Goal: Task Accomplishment & Management: Complete application form

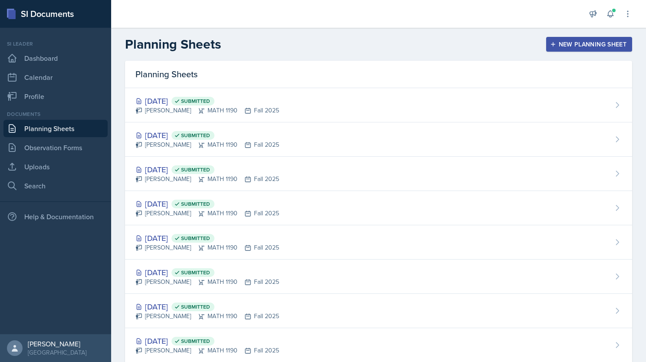
click at [207, 39] on h2 "Planning Sheets" at bounding box center [173, 44] width 96 height 16
click at [576, 45] on div "New Planning Sheet" at bounding box center [589, 44] width 75 height 7
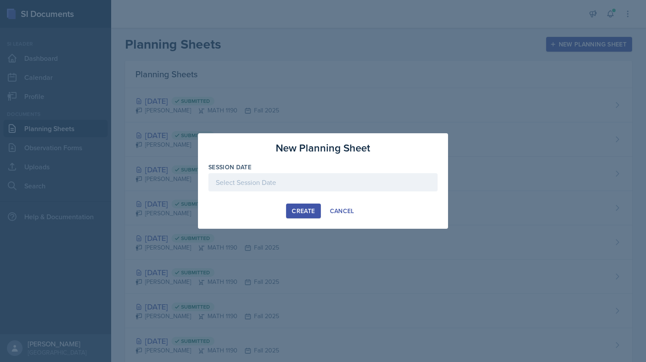
click at [307, 179] on div at bounding box center [322, 182] width 229 height 18
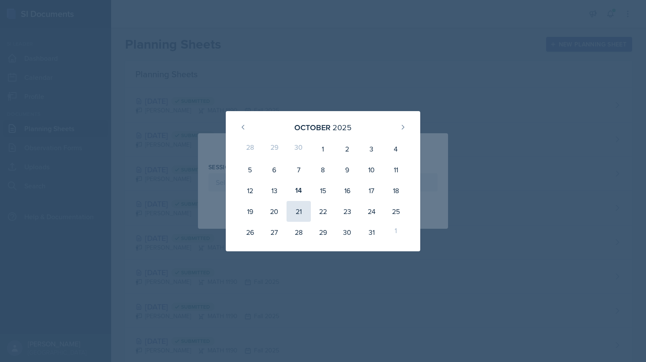
click at [294, 208] on div "21" at bounding box center [298, 211] width 24 height 21
type input "[DATE]"
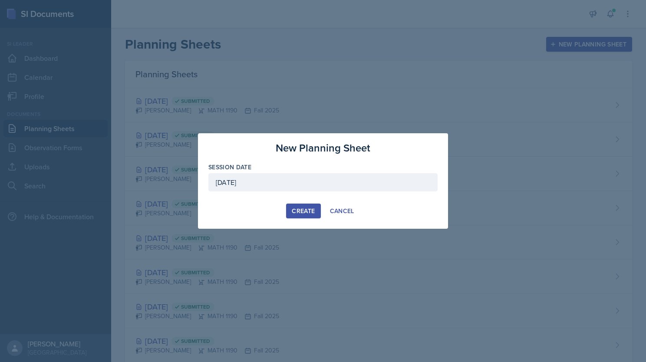
click at [305, 211] on div "Create" at bounding box center [303, 210] width 23 height 7
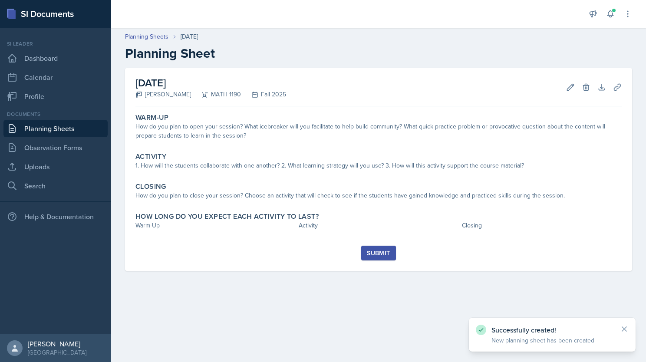
click at [50, 128] on link "Planning Sheets" at bounding box center [55, 128] width 104 height 17
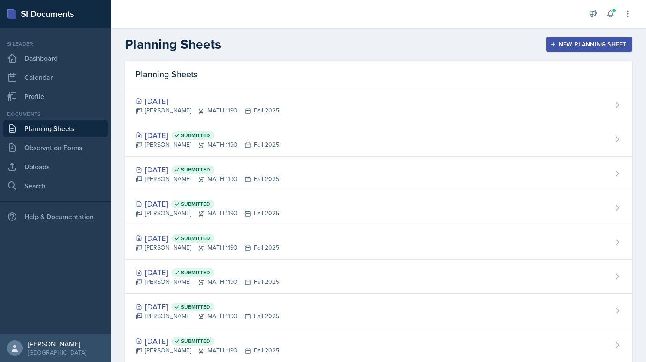
click at [562, 43] on div "New Planning Sheet" at bounding box center [589, 44] width 75 height 7
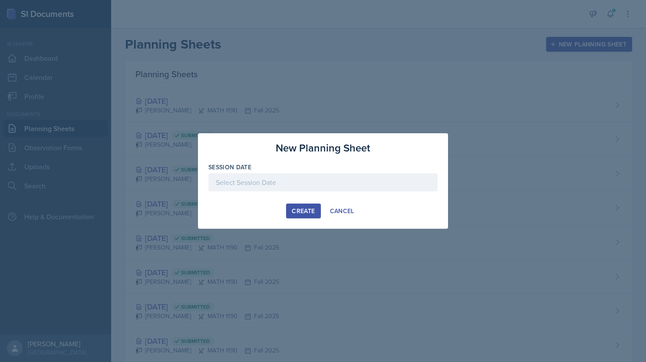
click at [303, 178] on div at bounding box center [322, 182] width 229 height 18
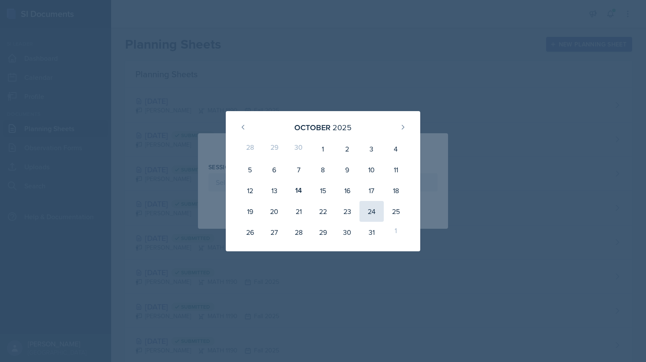
click at [365, 210] on div "24" at bounding box center [371, 211] width 24 height 21
type input "[DATE]"
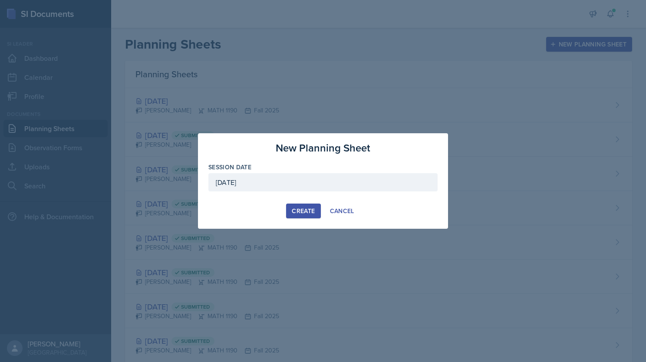
click at [304, 210] on div "Create" at bounding box center [303, 210] width 23 height 7
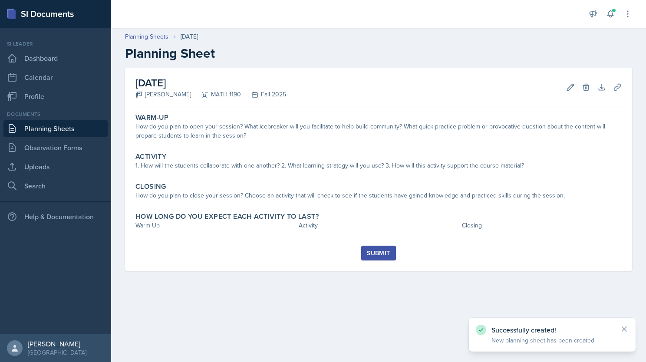
click at [66, 125] on link "Planning Sheets" at bounding box center [55, 128] width 104 height 17
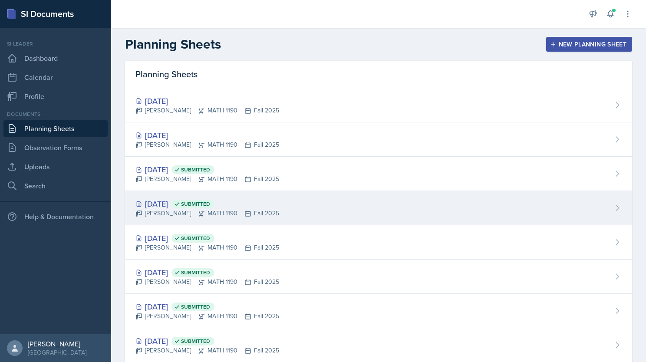
click at [210, 200] on span "Submitted" at bounding box center [195, 203] width 29 height 7
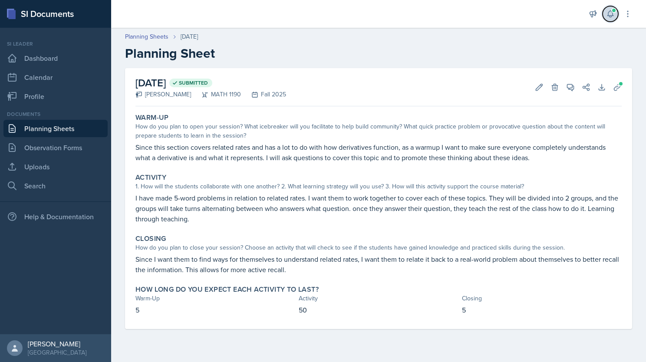
click at [609, 16] on icon at bounding box center [610, 14] width 6 height 7
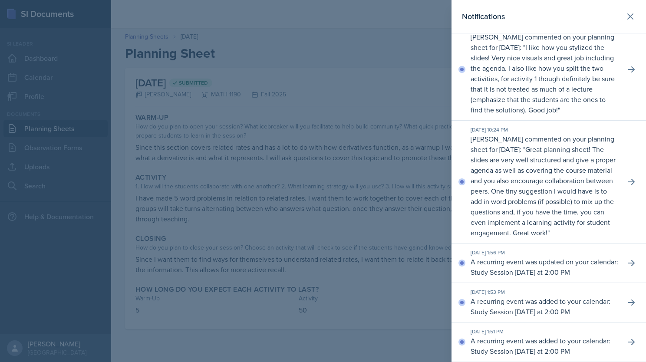
scroll to position [1463, 0]
click at [384, 79] on div at bounding box center [323, 181] width 646 height 362
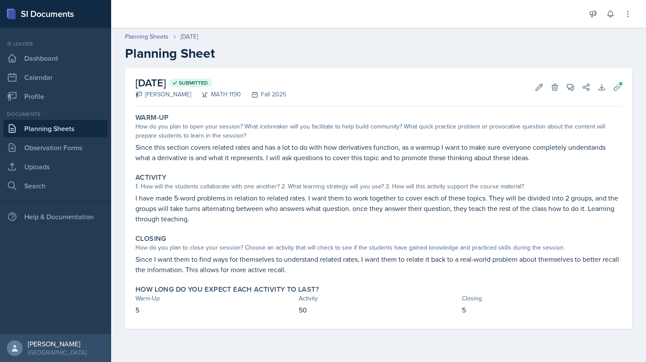
click at [84, 128] on link "Planning Sheets" at bounding box center [55, 128] width 104 height 17
